Goal: Task Accomplishment & Management: Manage account settings

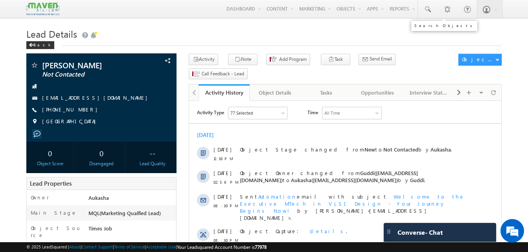
click at [433, 15] on link at bounding box center [427, 9] width 19 height 18
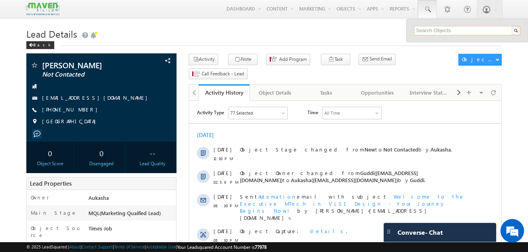
click at [437, 28] on input "text" at bounding box center [467, 30] width 106 height 9
paste input "7022157787"
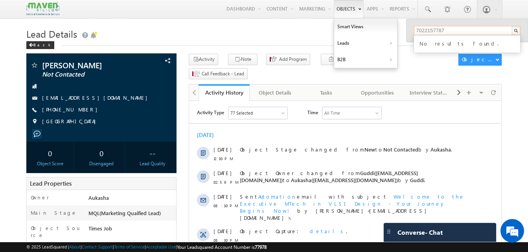
type input "7022157787"
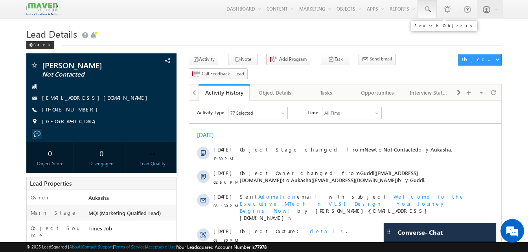
click at [431, 7] on link at bounding box center [427, 9] width 19 height 18
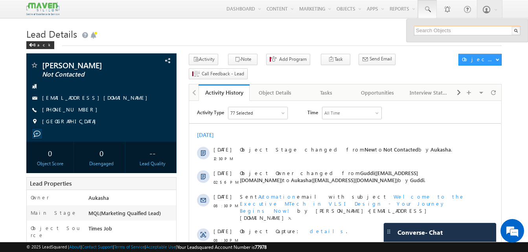
click at [447, 33] on input "text" at bounding box center [467, 30] width 106 height 9
paste input "7022157787"
type input "7022157787"
click at [126, 36] on h1 "Lead Details" at bounding box center [263, 33] width 475 height 15
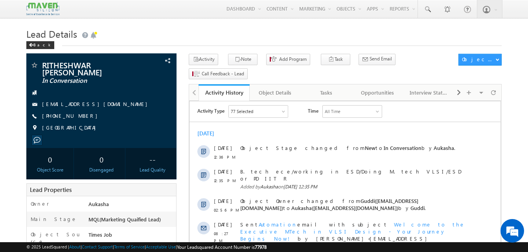
drag, startPoint x: 0, startPoint y: 0, endPoint x: 9, endPoint y: 67, distance: 67.9
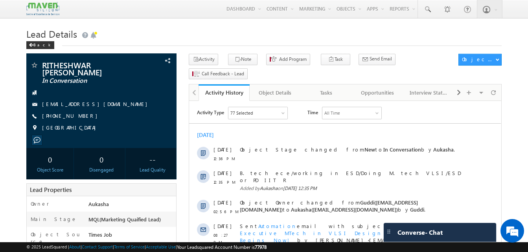
drag, startPoint x: 200, startPoint y: 23, endPoint x: 21, endPoint y: 43, distance: 179.9
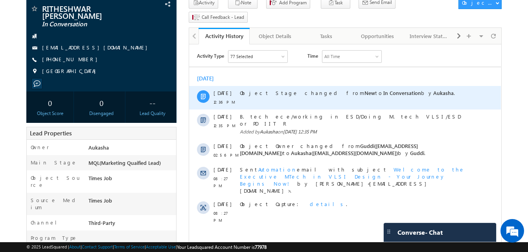
scroll to position [57, 0]
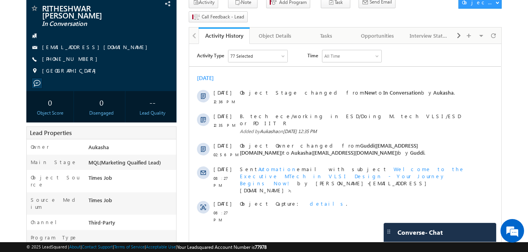
click at [0, 185] on html "Menu Aukasha lsq5@ maven -sili con.c om" at bounding box center [264, 252] width 528 height 618
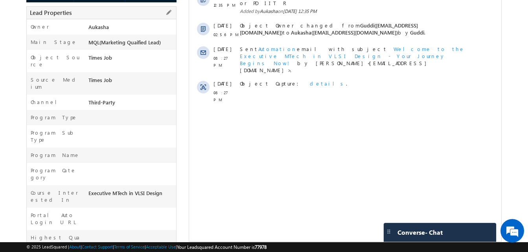
scroll to position [178, 0]
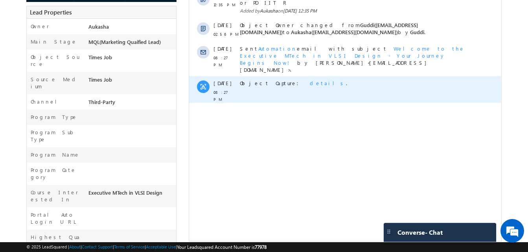
click at [310, 80] on span "details" at bounding box center [328, 83] width 36 height 7
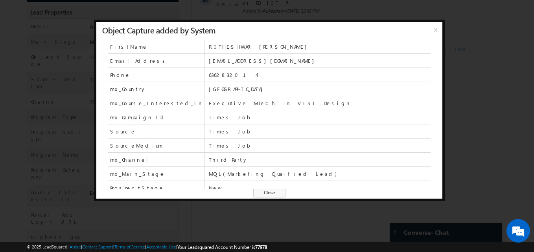
drag, startPoint x: 263, startPoint y: 196, endPoint x: 117, endPoint y: 281, distance: 168.8
click at [263, 196] on span "Close" at bounding box center [269, 193] width 32 height 9
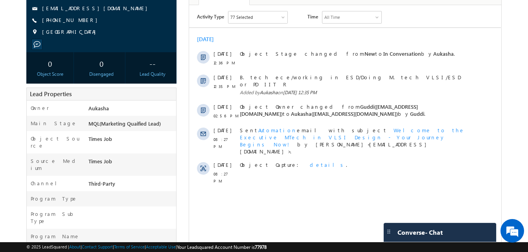
scroll to position [0, 0]
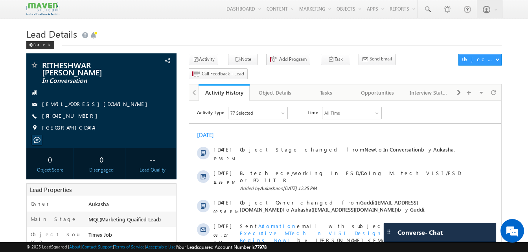
drag, startPoint x: 88, startPoint y: 116, endPoint x: 80, endPoint y: 119, distance: 8.1
click at [80, 119] on div "+91-6362832014" at bounding box center [101, 116] width 142 height 8
copy div "+91-6362832014"
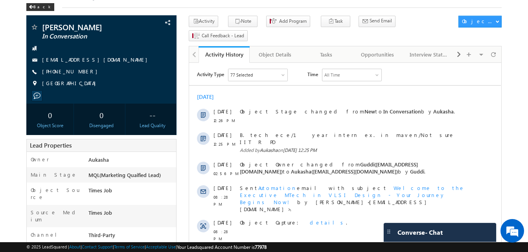
scroll to position [37, 0]
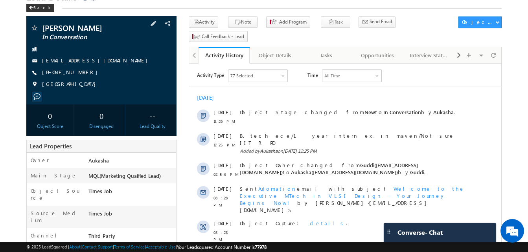
click at [81, 74] on div "+91-7993822112" at bounding box center [101, 73] width 142 height 8
copy div "+91-7993822112"
drag, startPoint x: 124, startPoint y: 28, endPoint x: 44, endPoint y: 25, distance: 80.2
click at [44, 25] on span "Bandaru Dinesh Varma" at bounding box center [88, 28] width 92 height 8
copy span "Bandaru Dinesh Varma"
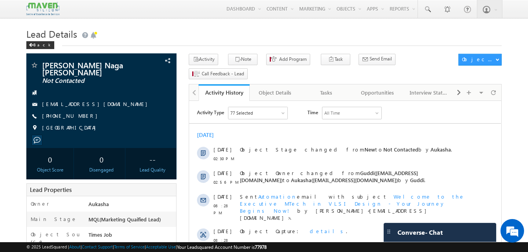
click at [274, 45] on div "Back" at bounding box center [263, 43] width 475 height 5
drag, startPoint x: 85, startPoint y: 117, endPoint x: 81, endPoint y: 117, distance: 4.7
click at [81, 117] on div "[PHONE_NUMBER]" at bounding box center [101, 116] width 142 height 8
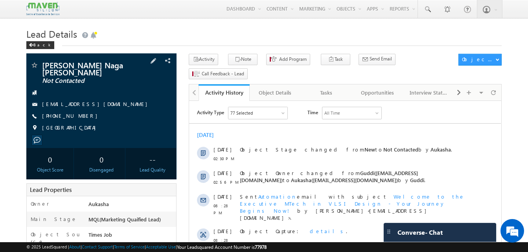
copy div "[PHONE_NUMBER]"
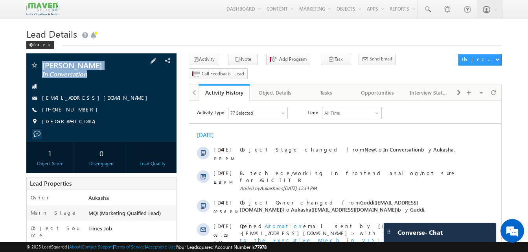
drag, startPoint x: 125, startPoint y: 70, endPoint x: 31, endPoint y: 70, distance: 94.7
click at [31, 70] on div "[PERSON_NAME] In Conversation [EMAIL_ADDRESS][DOMAIN_NAME] [PHONE_NUMBER] [GEOG…" at bounding box center [101, 95] width 142 height 68
drag, startPoint x: 121, startPoint y: 63, endPoint x: 42, endPoint y: 70, distance: 79.3
click at [42, 70] on div "Nitheesh N Prabhakar In Conversation nitheesh789@gmail.com +91-7337677974 India" at bounding box center [101, 95] width 142 height 68
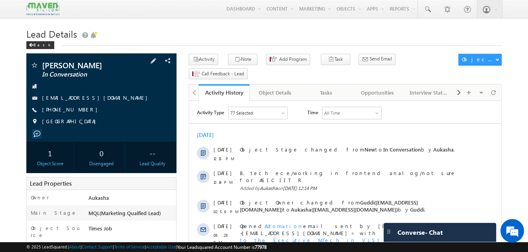
click at [42, 64] on span "Nitheesh N Prabhakar" at bounding box center [88, 65] width 92 height 8
copy span "Nitheesh N Prabhakar"
click at [87, 109] on div "+91-7337677974" at bounding box center [101, 110] width 142 height 8
drag, startPoint x: 89, startPoint y: 110, endPoint x: 80, endPoint y: 111, distance: 9.2
click at [80, 111] on div "+91-7337677974" at bounding box center [101, 110] width 142 height 8
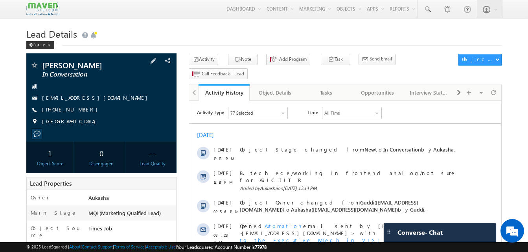
copy div "+91-7337677974"
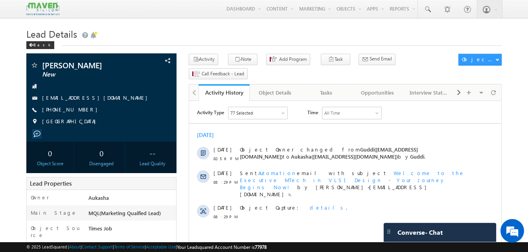
click at [80, 111] on div "+91-9886051133" at bounding box center [101, 110] width 142 height 8
copy div "+91-9886051133"
drag, startPoint x: 121, startPoint y: 63, endPoint x: 40, endPoint y: 67, distance: 81.0
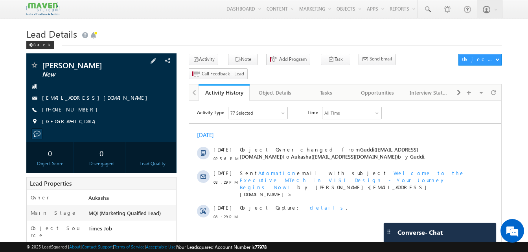
click at [40, 67] on div "shankarnarayan javali New" at bounding box center [101, 65] width 142 height 8
copy div "shankarnarayan javali"
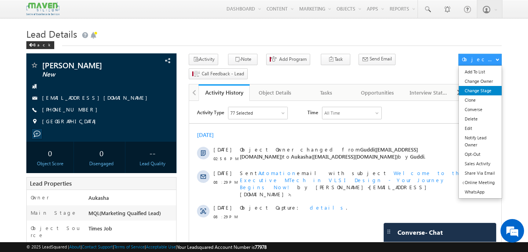
click at [492, 92] on link "Change Stage" at bounding box center [480, 90] width 43 height 9
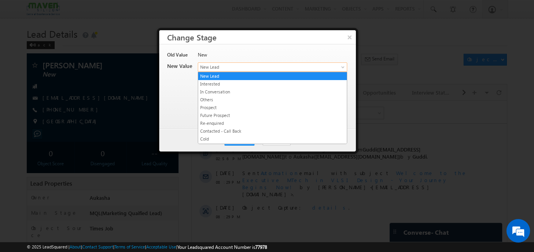
click at [306, 66] on span "New Lead" at bounding box center [259, 67] width 123 height 7
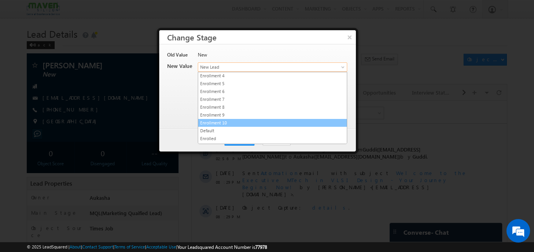
scroll to position [149, 0]
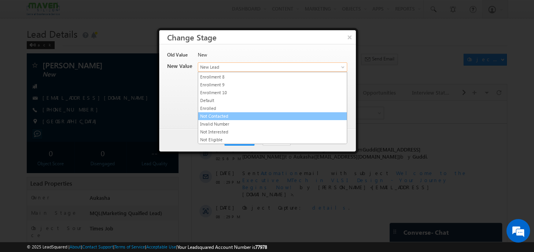
click at [223, 114] on link "Not Contacted" at bounding box center [272, 116] width 149 height 7
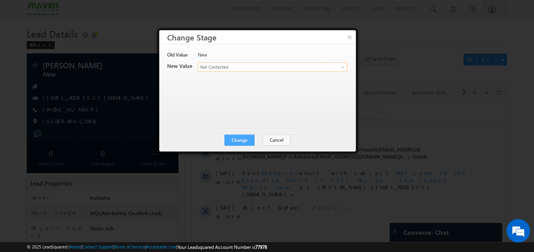
scroll to position [0, 0]
click at [238, 141] on button "Change" at bounding box center [239, 140] width 30 height 11
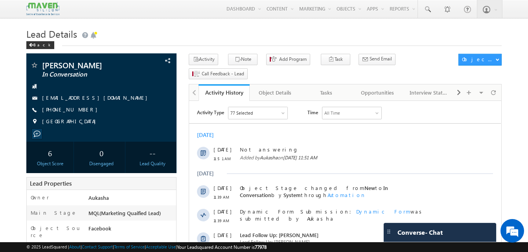
drag, startPoint x: 85, startPoint y: 110, endPoint x: 80, endPoint y: 111, distance: 5.2
click at [80, 111] on div "[PHONE_NUMBER]" at bounding box center [101, 110] width 142 height 8
copy div "[PHONE_NUMBER]"
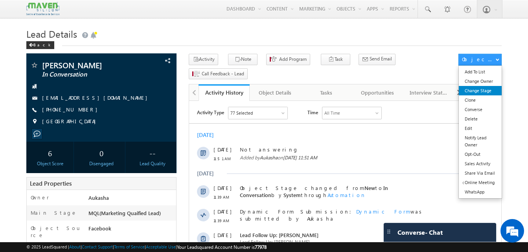
click at [489, 92] on link "Change Stage" at bounding box center [480, 90] width 43 height 9
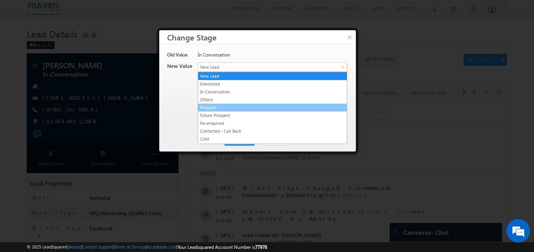
drag, startPoint x: 254, startPoint y: 64, endPoint x: 266, endPoint y: 115, distance: 52.4
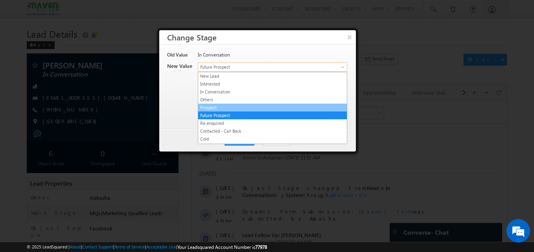
drag, startPoint x: 257, startPoint y: 71, endPoint x: 246, endPoint y: 108, distance: 39.2
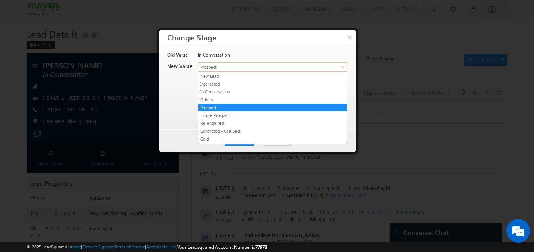
click at [254, 71] on link "Prospect" at bounding box center [272, 66] width 149 height 9
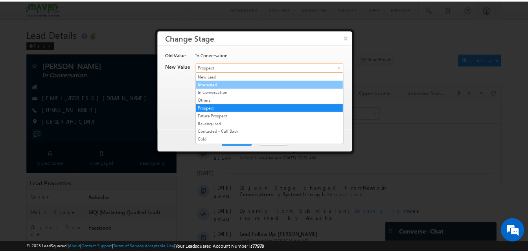
scroll to position [149, 0]
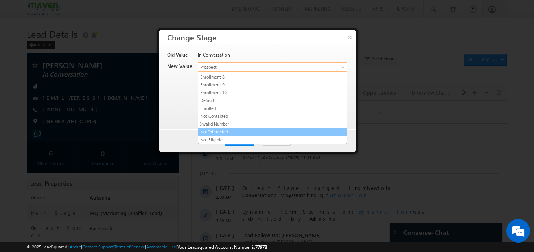
click at [232, 130] on link "Not Interested" at bounding box center [272, 131] width 149 height 7
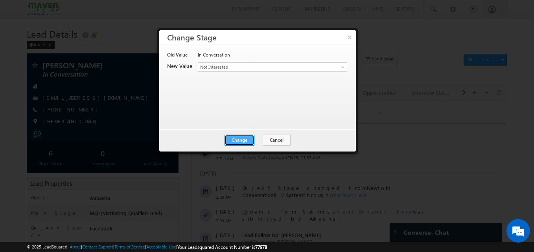
click at [242, 143] on button "Change" at bounding box center [239, 140] width 30 height 11
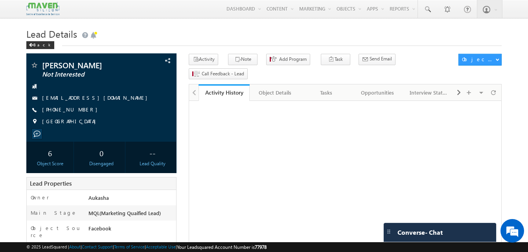
drag, startPoint x: 0, startPoint y: 0, endPoint x: 188, endPoint y: 38, distance: 191.6
click at [188, 38] on h1 "Lead Details" at bounding box center [263, 33] width 475 height 15
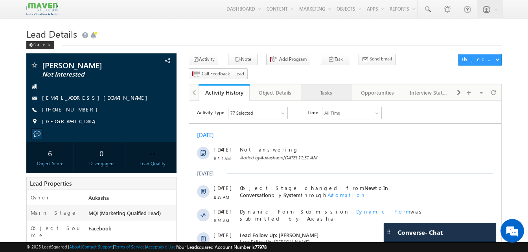
click at [342, 88] on div "Tasks" at bounding box center [326, 92] width 38 height 9
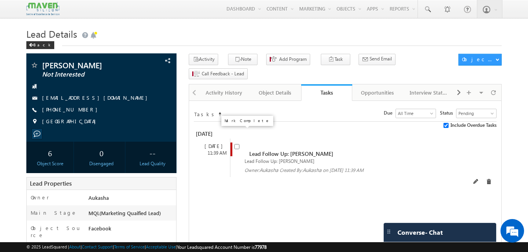
click at [235, 144] on input "checkbox" at bounding box center [236, 146] width 5 height 5
checkbox input "false"
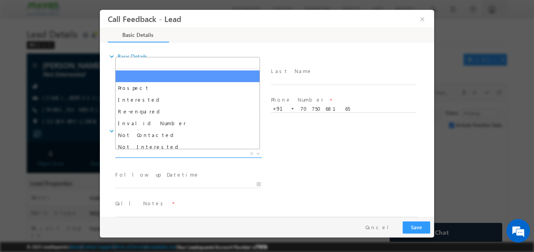
click at [182, 154] on span "X" at bounding box center [188, 154] width 147 height 8
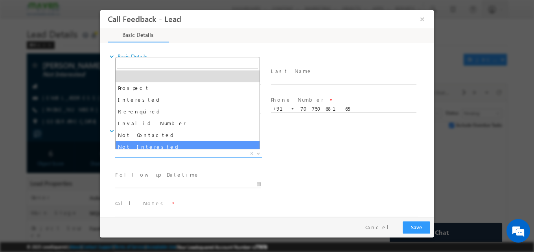
select select "Not Interested"
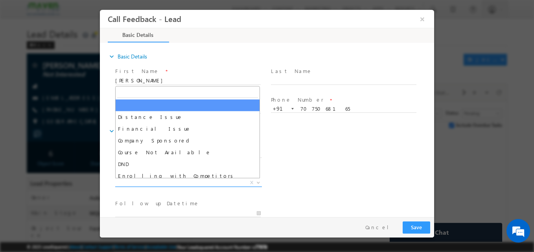
click at [168, 182] on span "X" at bounding box center [188, 183] width 147 height 8
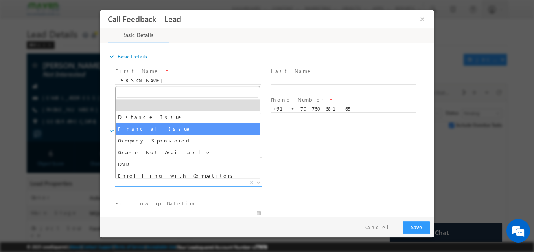
select select "Financial Issue"
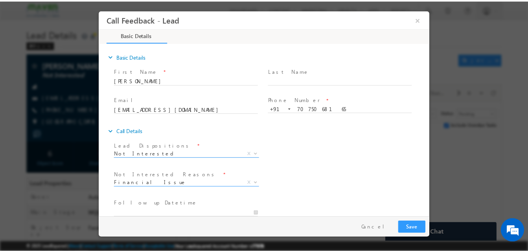
scroll to position [71, 0]
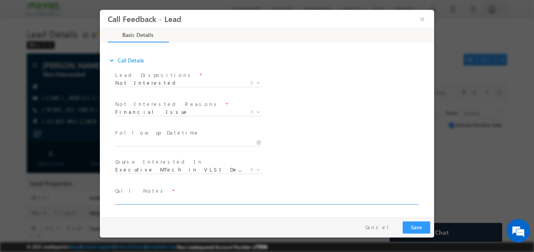
click at [141, 201] on textarea at bounding box center [266, 200] width 302 height 9
type textarea "NI"
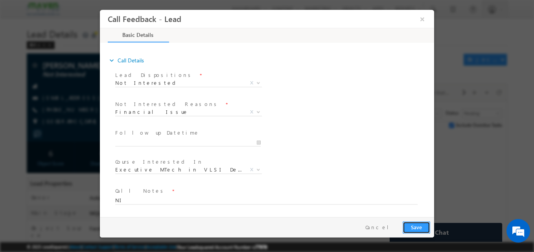
click at [411, 226] on button "Save" at bounding box center [416, 228] width 28 height 12
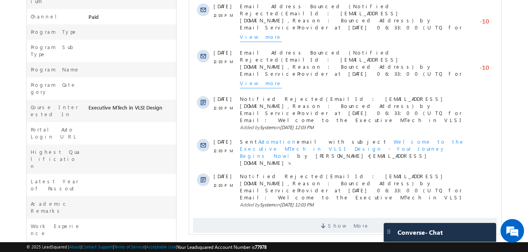
scroll to position [281, 0]
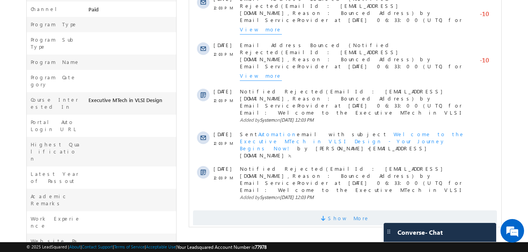
click at [236, 211] on span "Show More" at bounding box center [345, 219] width 304 height 16
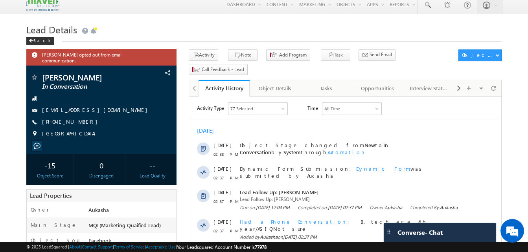
scroll to position [0, 0]
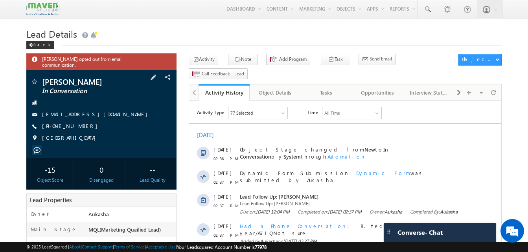
drag, startPoint x: 92, startPoint y: 124, endPoint x: 80, endPoint y: 123, distance: 11.5
click at [80, 123] on div "+91-8074187803" at bounding box center [101, 127] width 142 height 8
copy div "+91-8074187803"
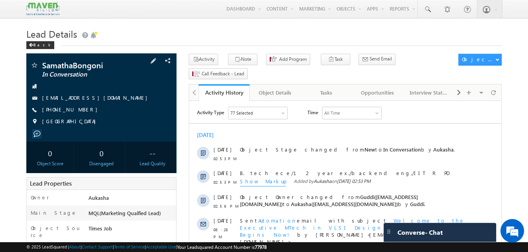
drag, startPoint x: 84, startPoint y: 108, endPoint x: 77, endPoint y: 111, distance: 7.5
click at [77, 111] on div "[PHONE_NUMBER]" at bounding box center [101, 110] width 142 height 8
copy div "[PHONE_NUMBER]"
drag, startPoint x: 105, startPoint y: 65, endPoint x: 37, endPoint y: 66, distance: 67.6
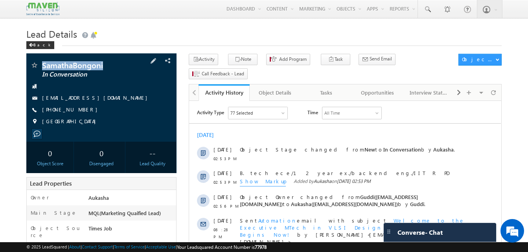
click at [37, 66] on div "SamathaBongoni In Conversation" at bounding box center [101, 65] width 142 height 8
copy div "SamathaBongoni"
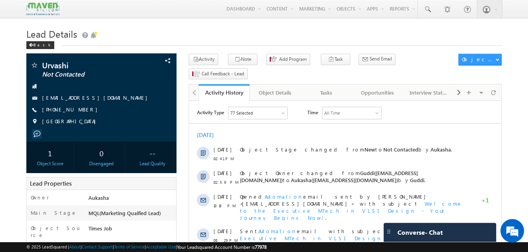
click at [177, 35] on h1 "Lead Details" at bounding box center [263, 33] width 475 height 15
